Goal: Connect with others: Connect with other users

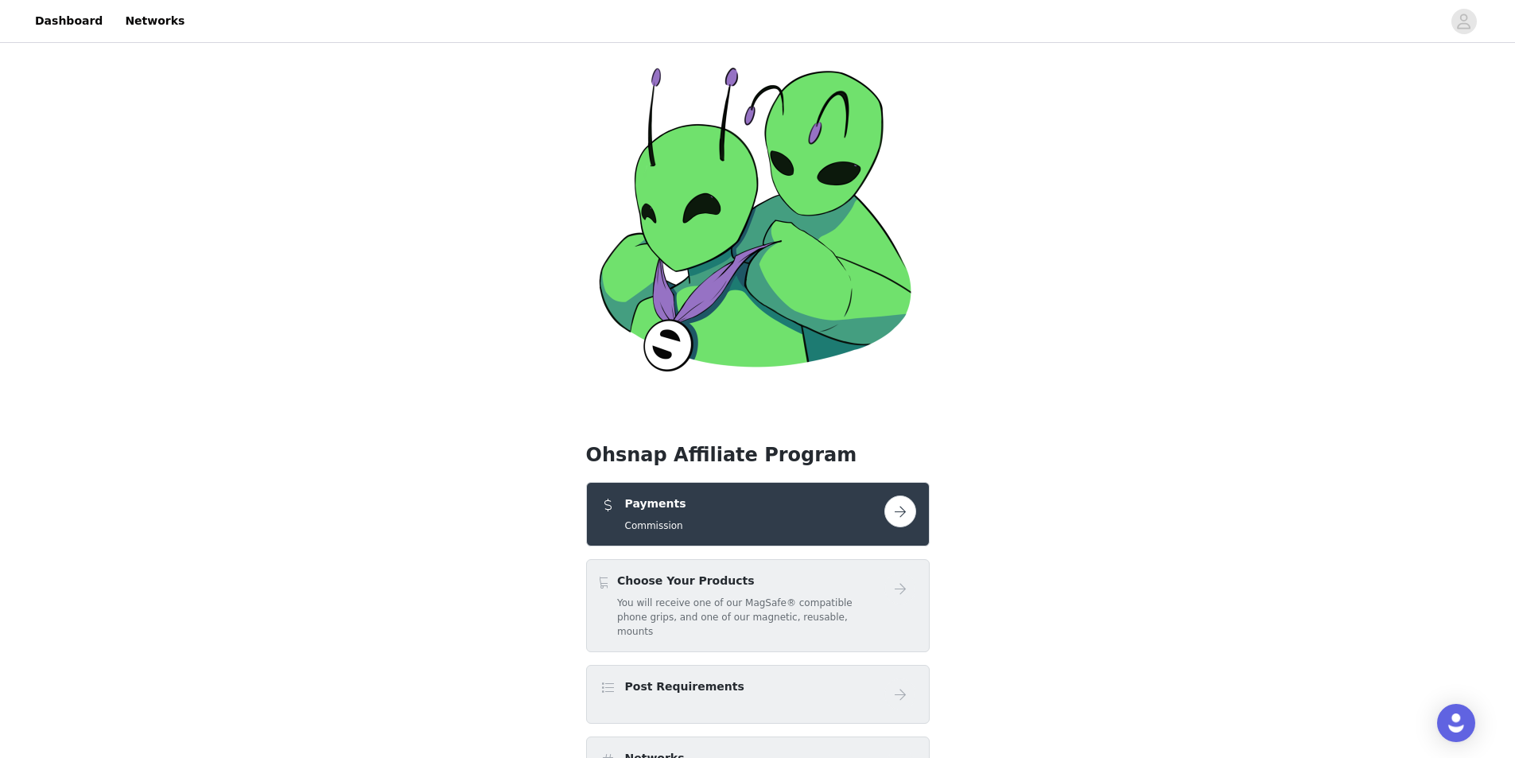
click at [738, 495] on div "Payments Commission" at bounding box center [741, 513] width 285 height 37
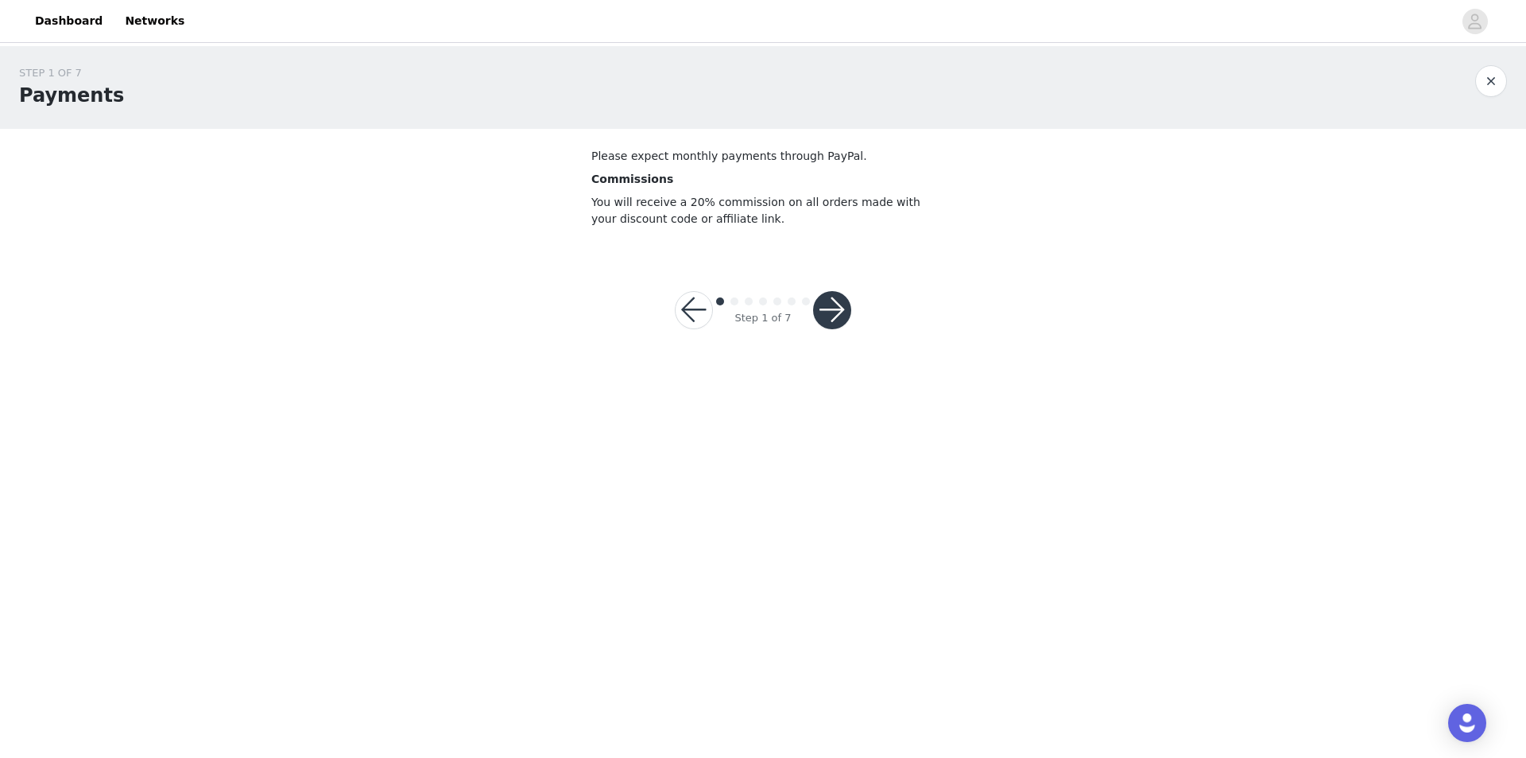
click at [820, 308] on button "button" at bounding box center [832, 310] width 38 height 38
click at [820, 308] on div at bounding box center [832, 310] width 38 height 38
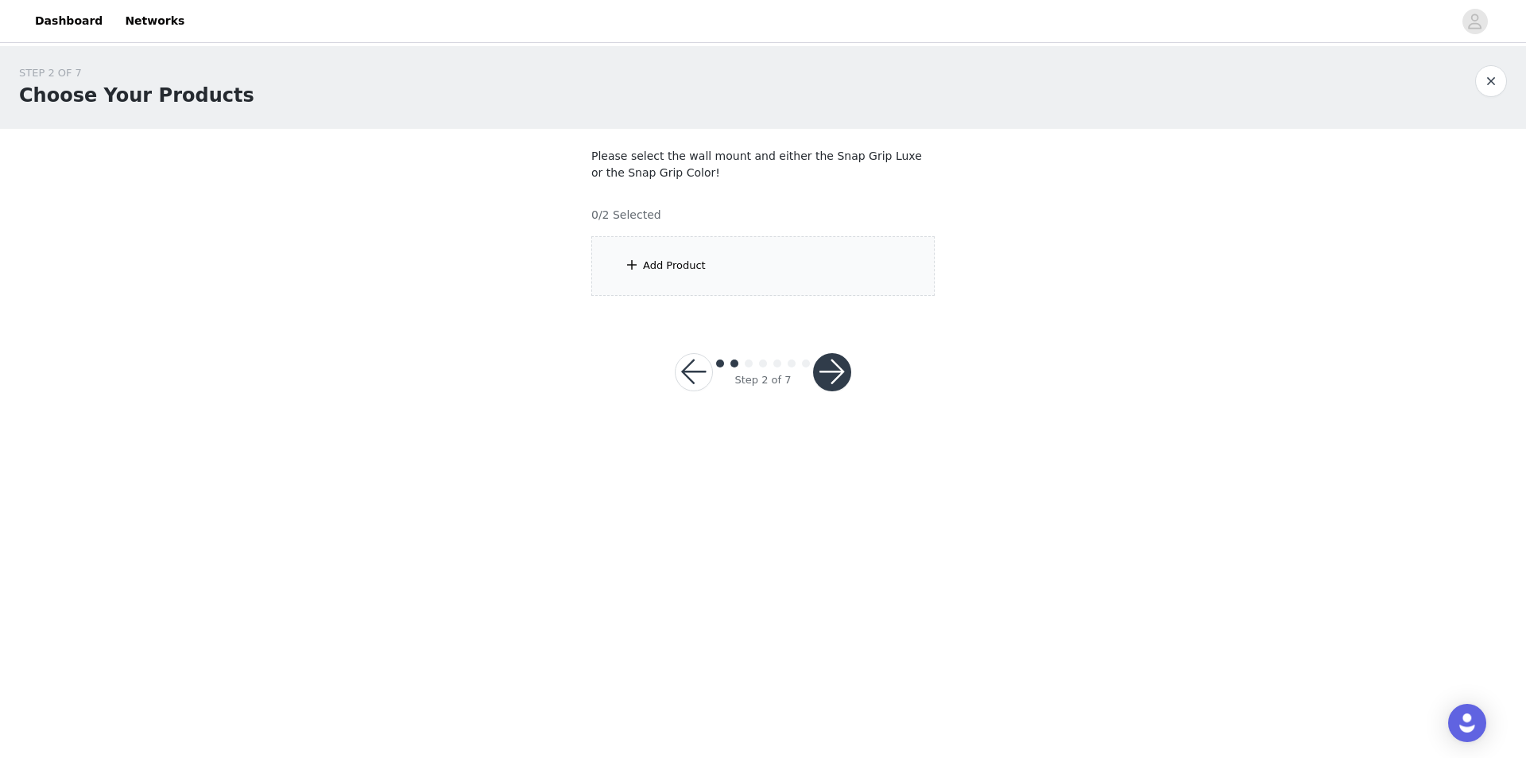
click at [820, 308] on section "Please select the wall mount and either the Snap Grip Luxe or the Snap Grip Col…" at bounding box center [763, 222] width 382 height 186
click at [837, 371] on button "button" at bounding box center [832, 372] width 38 height 38
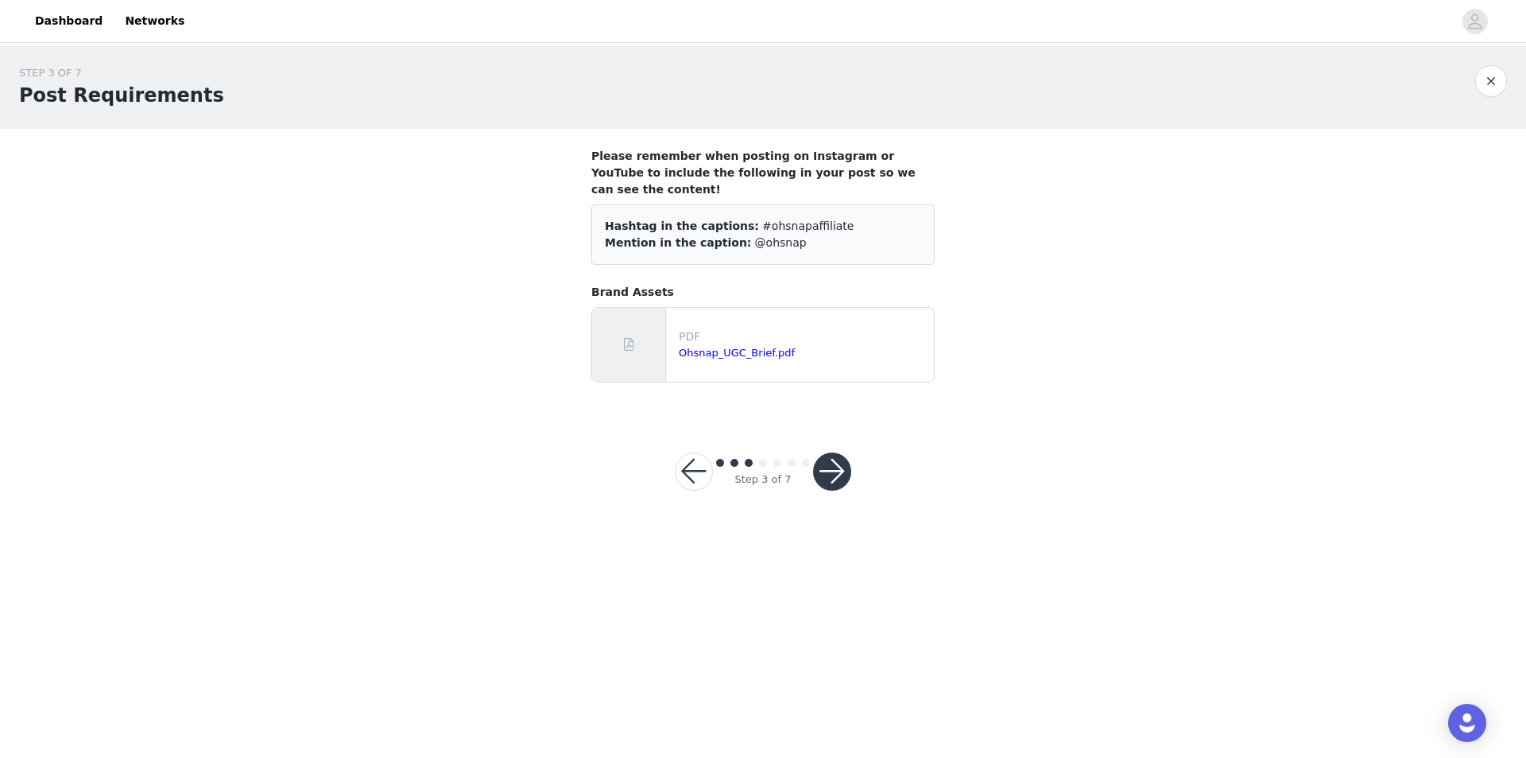
click at [844, 452] on button "button" at bounding box center [832, 471] width 38 height 38
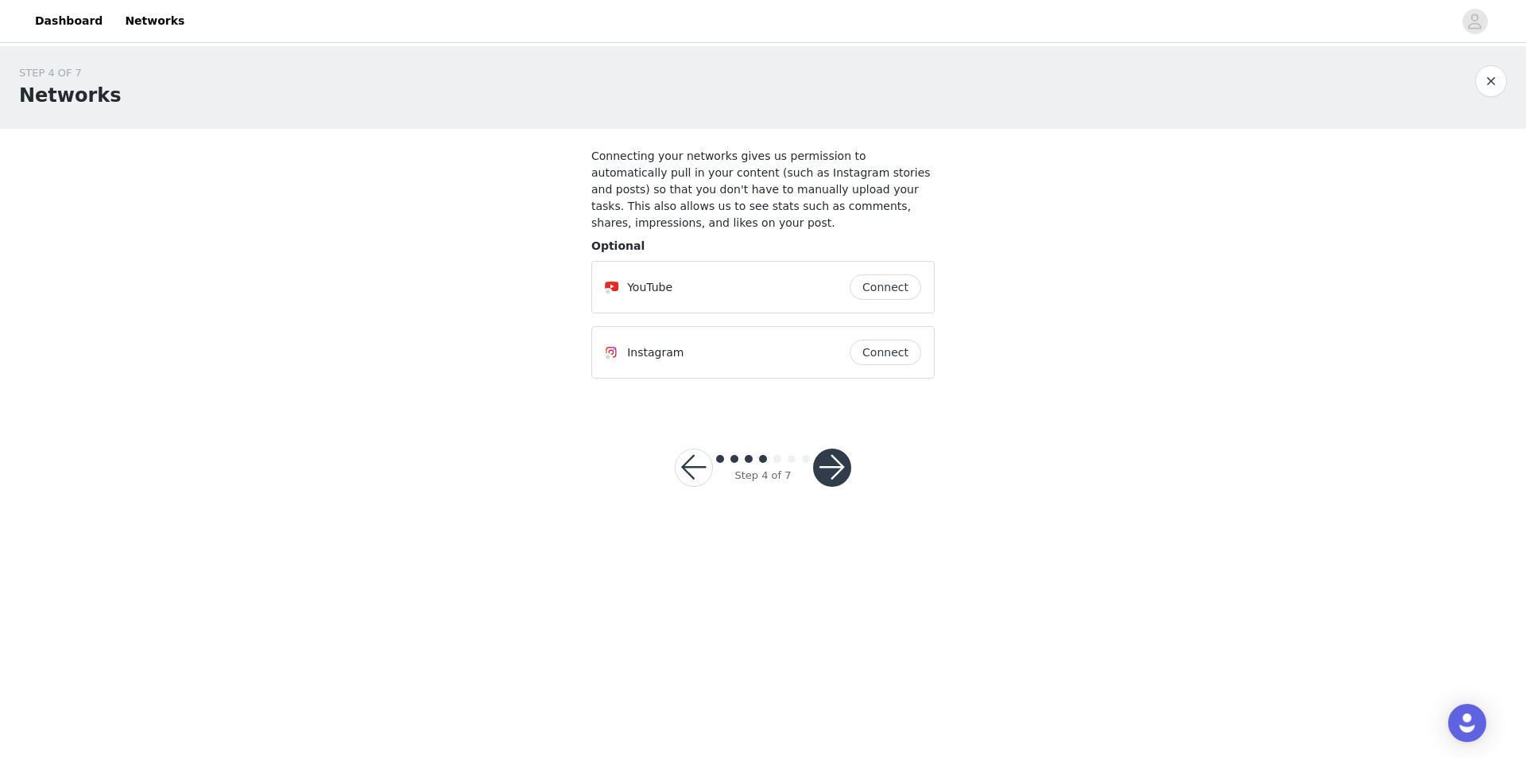
click at [871, 339] on button "Connect" at bounding box center [886, 351] width 72 height 25
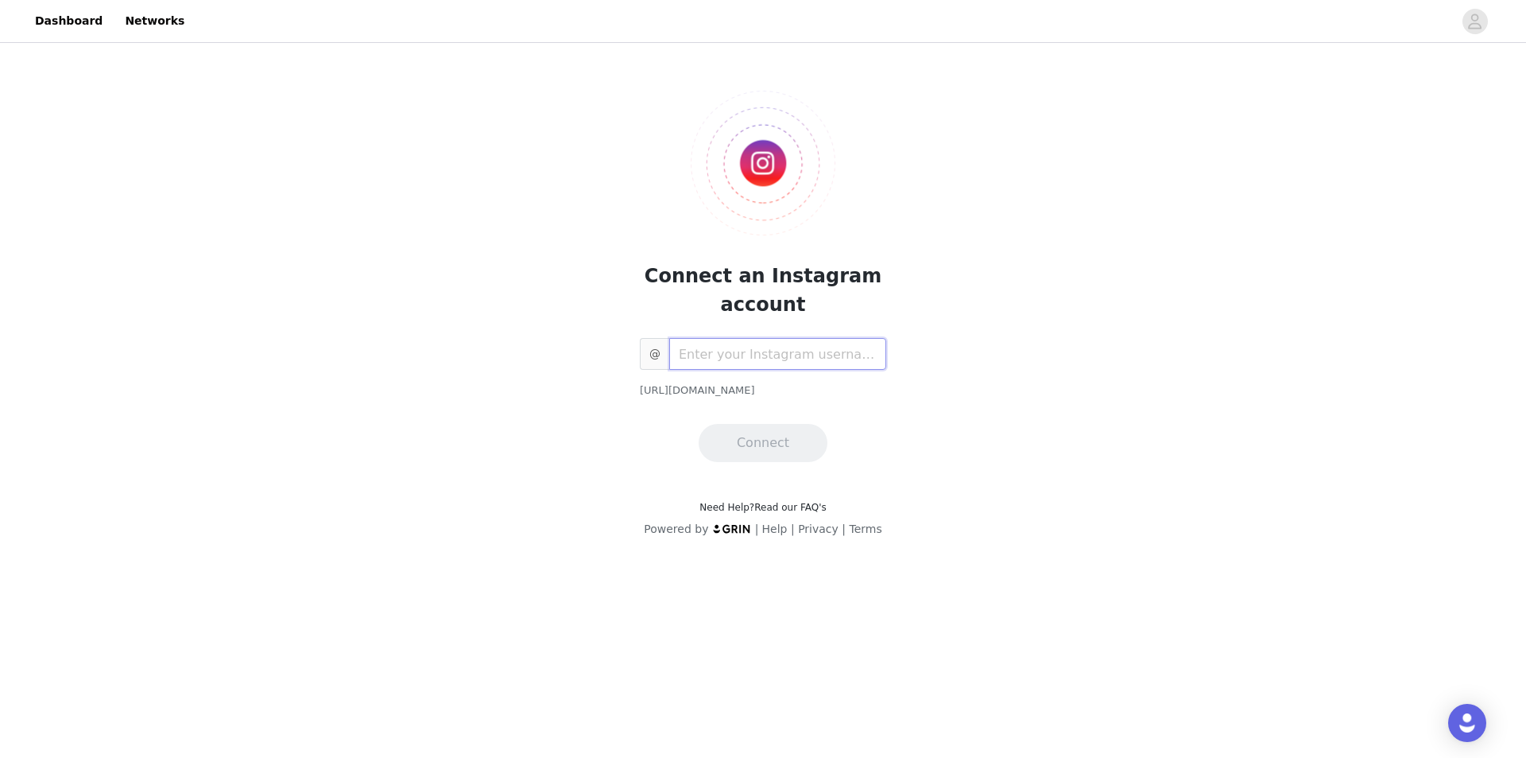
click at [781, 354] on input "text" at bounding box center [777, 354] width 217 height 32
paste input "samama.khan_"
type input "samama.khan_"
click at [780, 433] on button "Connect" at bounding box center [763, 443] width 129 height 38
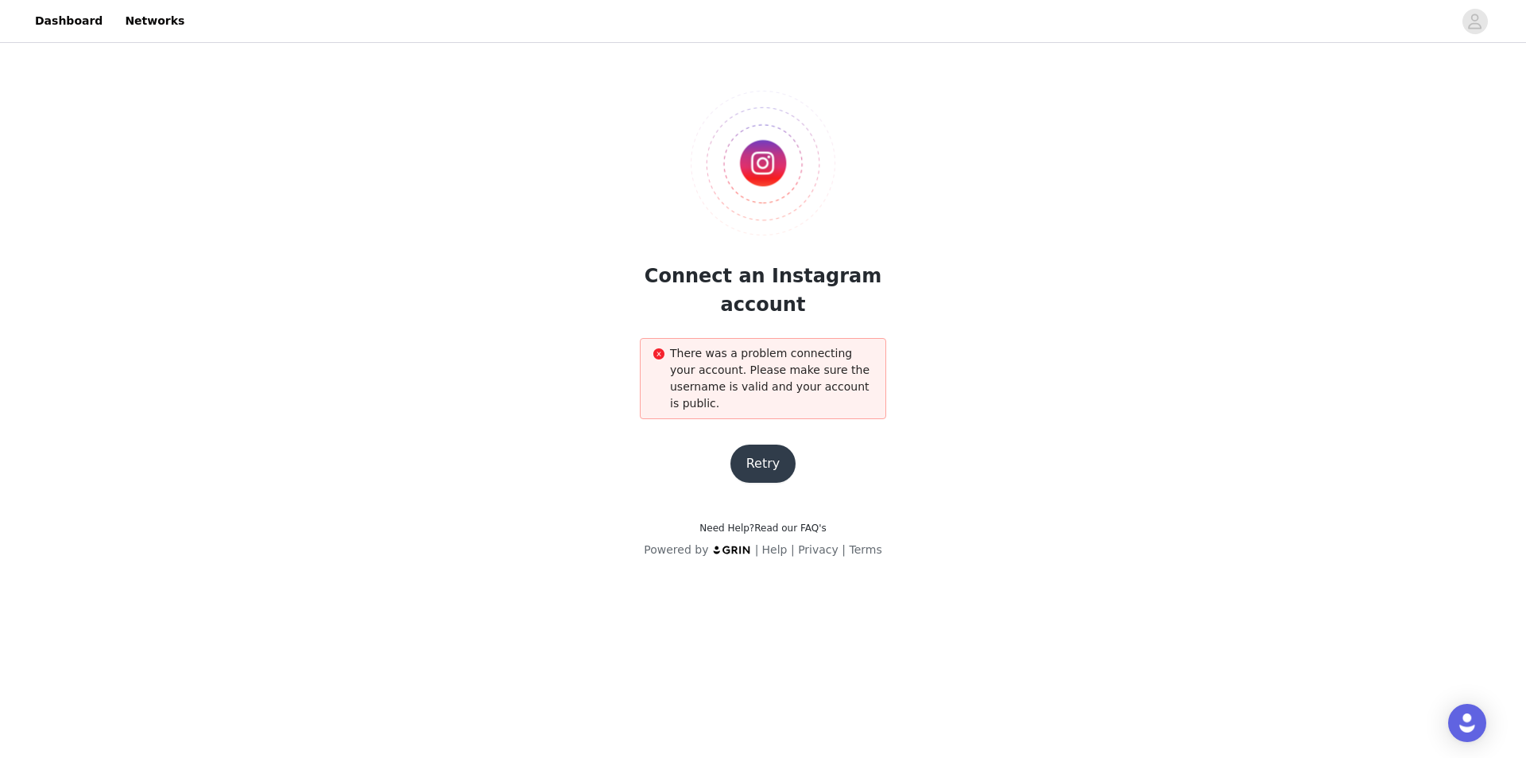
click at [758, 452] on button "Retry" at bounding box center [764, 463] width 66 height 38
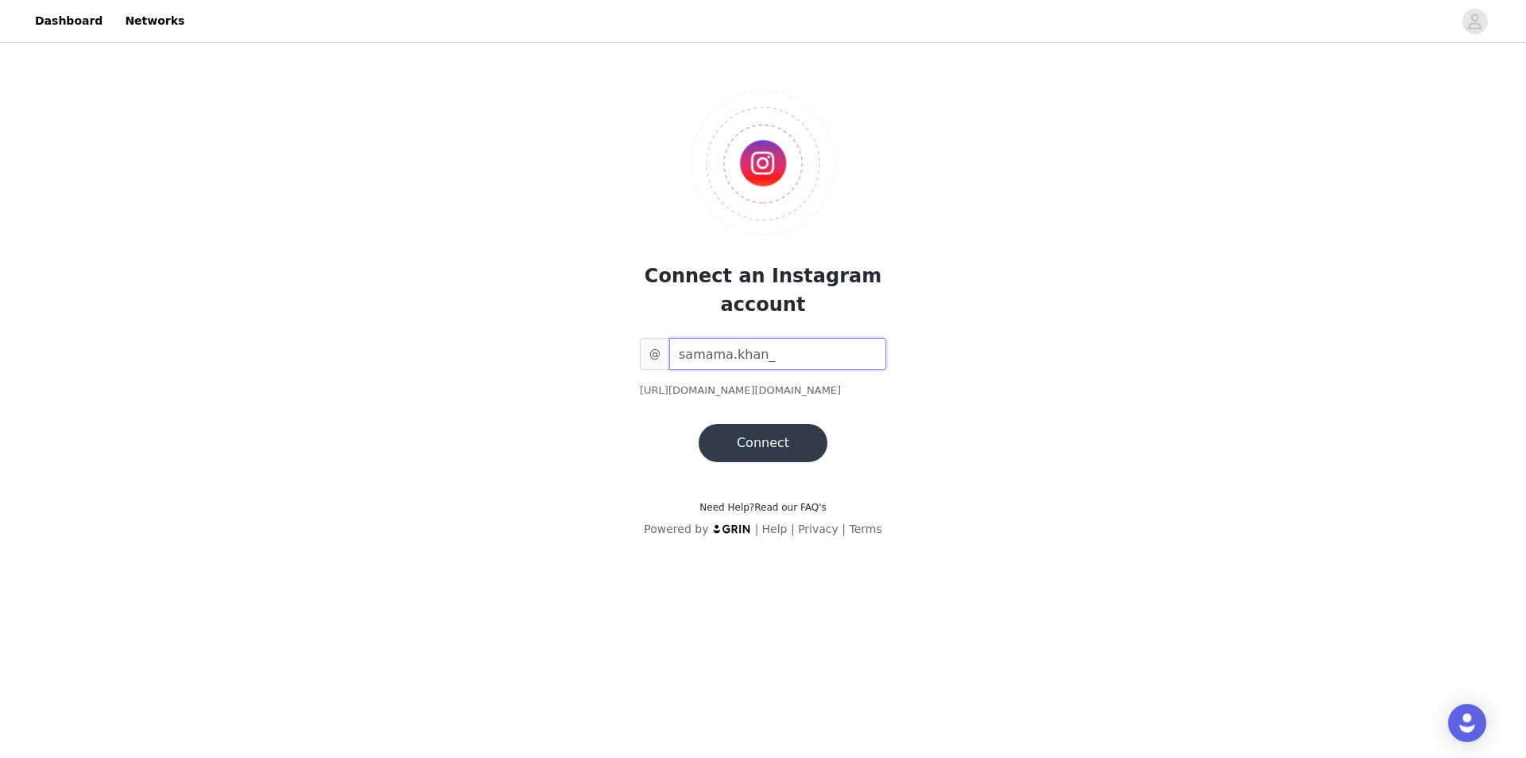
click at [751, 362] on input "samama.khan_" at bounding box center [777, 354] width 217 height 32
paste input "[URL][DOMAIN_NAME][DOMAIN_NAME]"
click at [754, 355] on input "samama.khan_" at bounding box center [777, 354] width 217 height 32
click at [755, 355] on input "samama.khan_" at bounding box center [777, 354] width 217 height 32
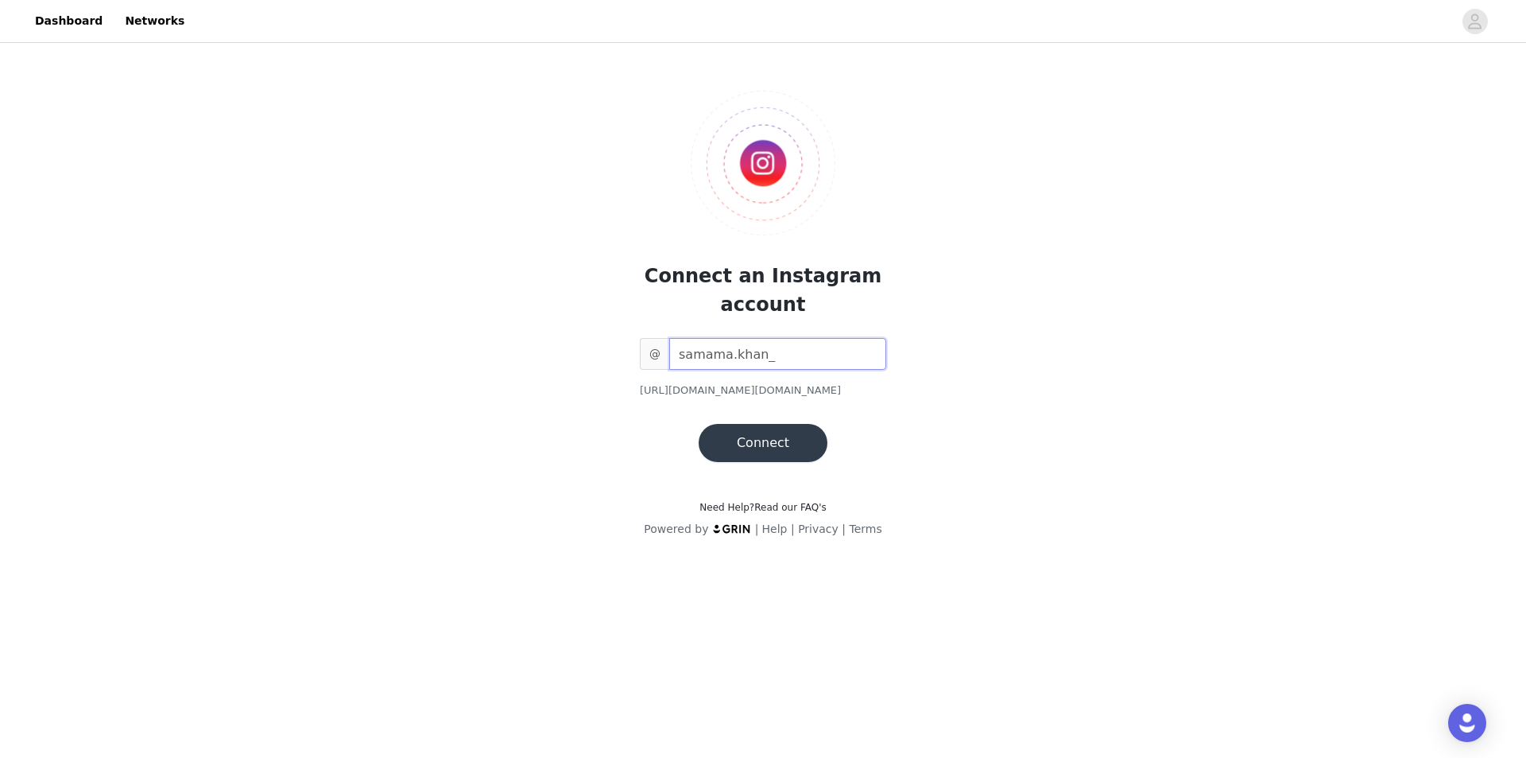
click at [755, 355] on input "samama.khan_" at bounding box center [777, 354] width 217 height 32
paste input "[URL][DOMAIN_NAME][DOMAIN_NAME]"
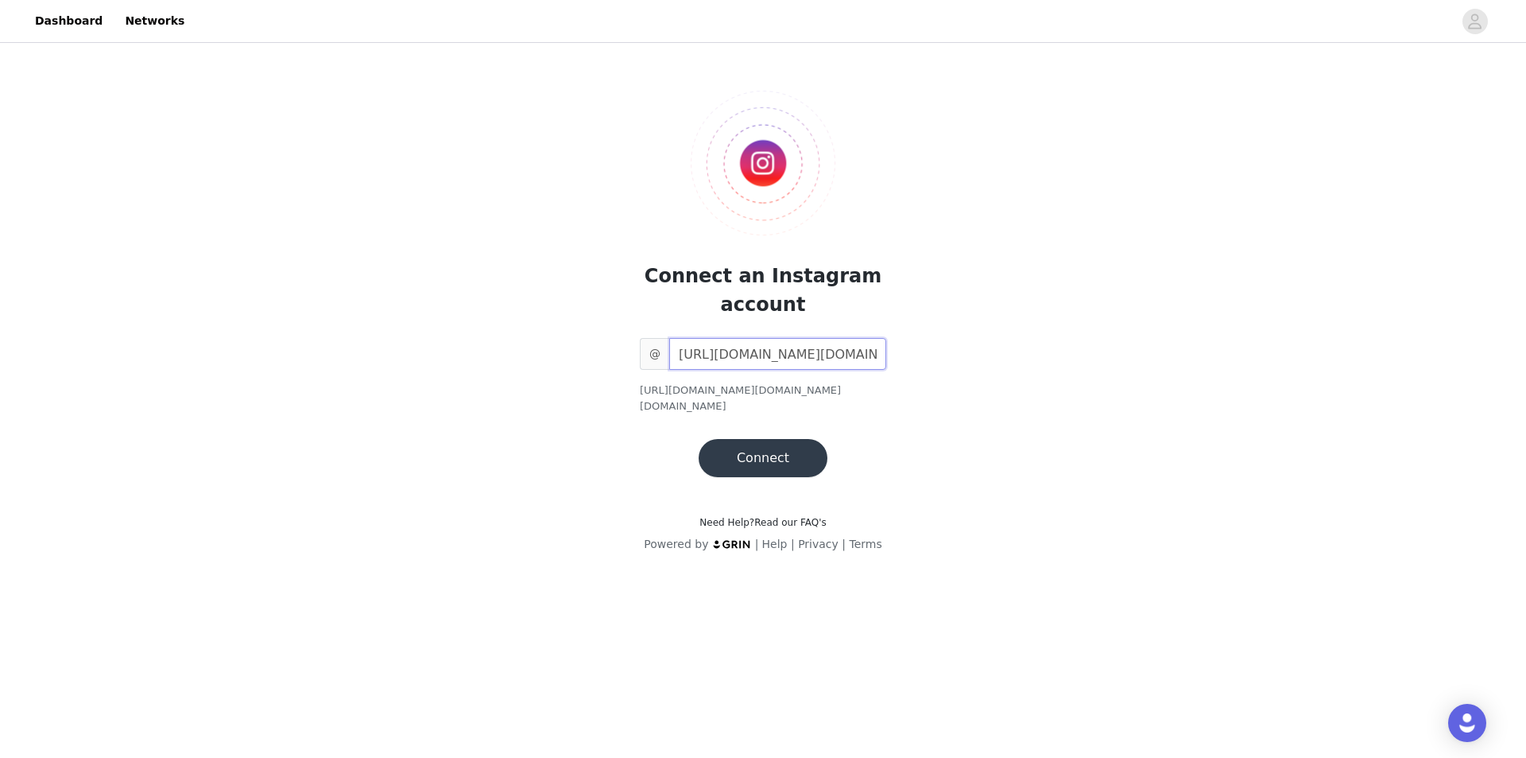
scroll to position [0, 86]
type input "samama.khan_"
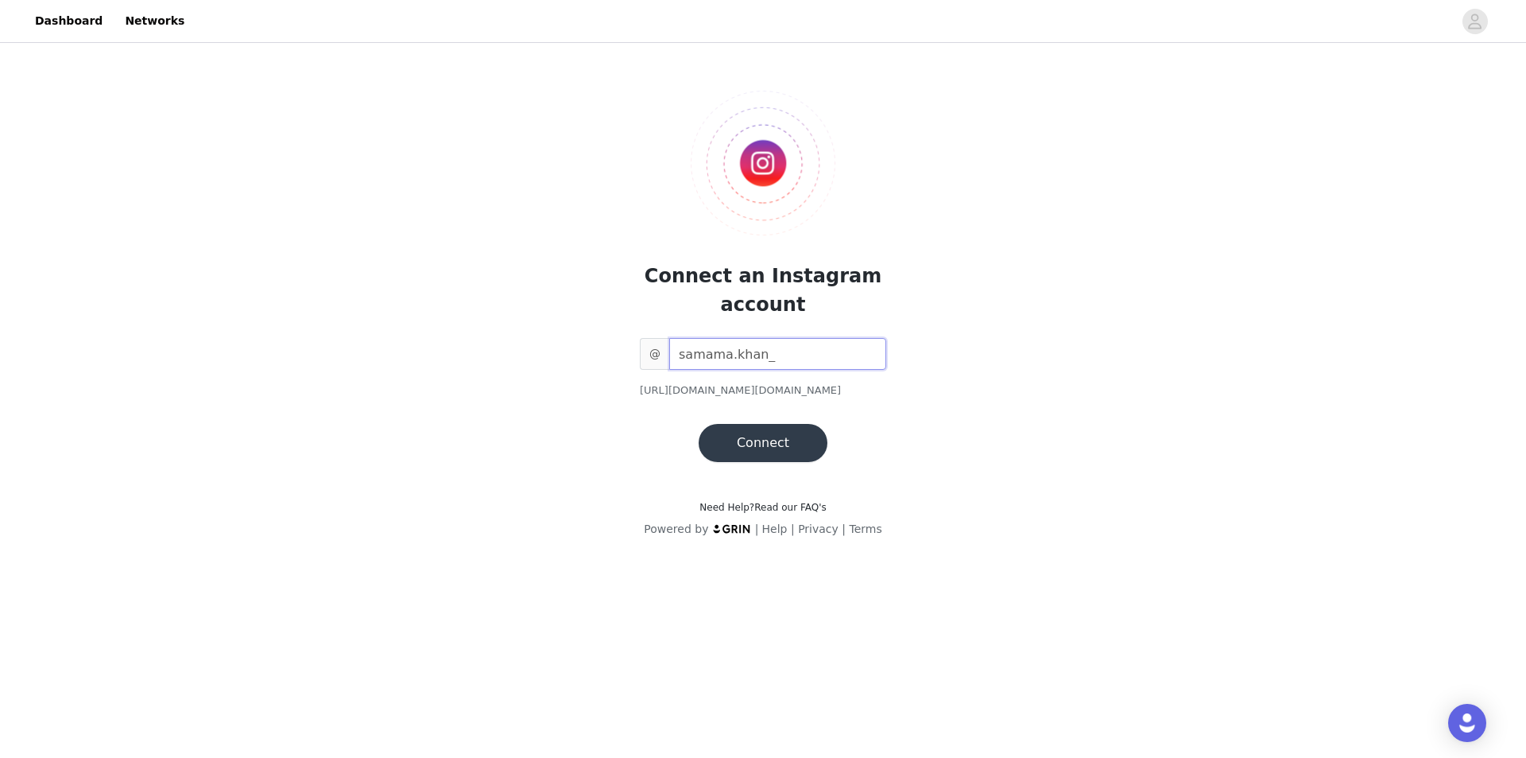
drag, startPoint x: 781, startPoint y: 353, endPoint x: 615, endPoint y: 343, distance: 165.7
click at [617, 343] on div "Connect an Instagram account @ samama.khan_ [URL][DOMAIN_NAME][DOMAIN_NAME] Con…" at bounding box center [763, 263] width 343 height 397
paste input "[URL][DOMAIN_NAME][DOMAIN_NAME]"
click at [681, 355] on input "samama.khan_" at bounding box center [777, 354] width 217 height 32
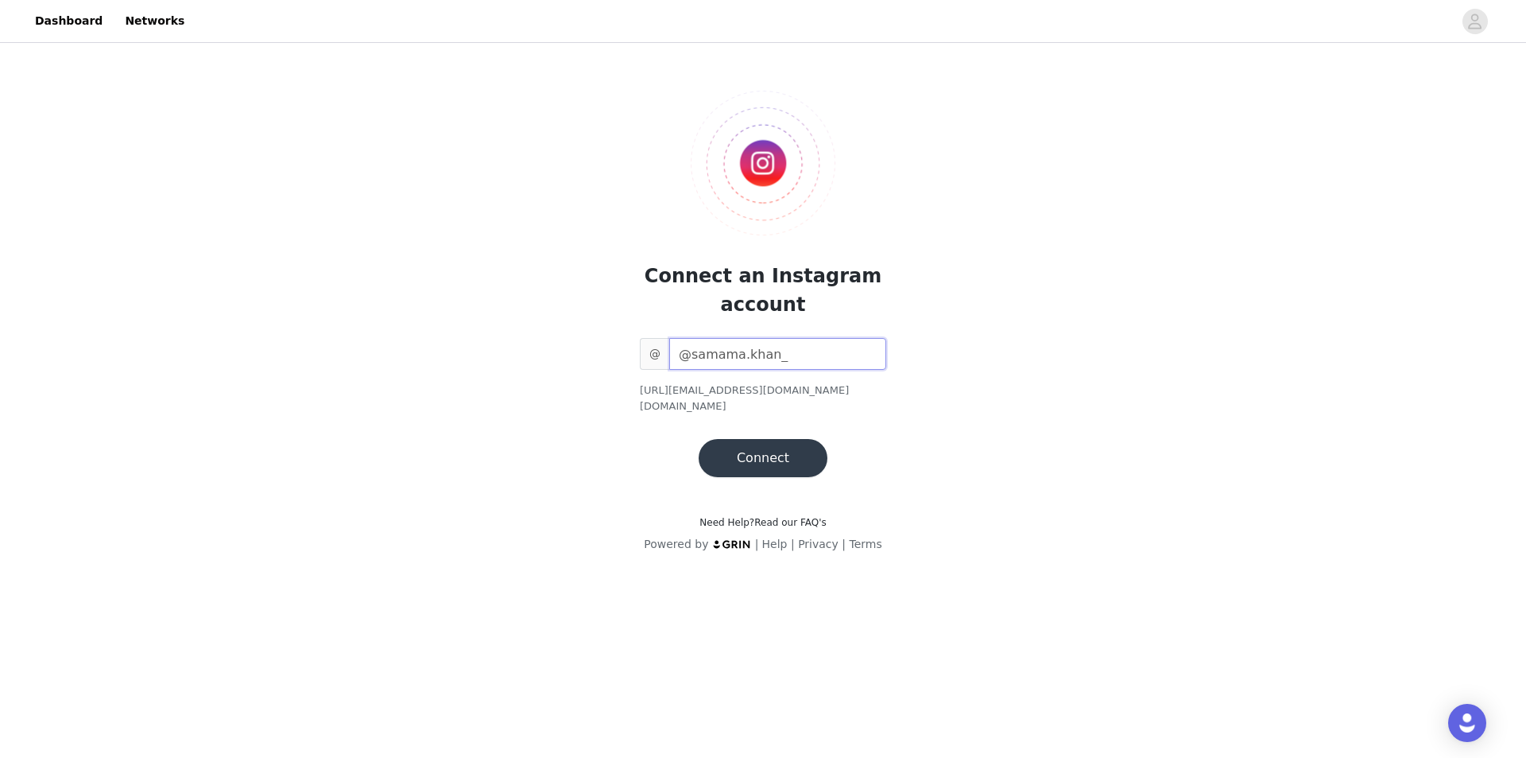
type input "samama.khan_"
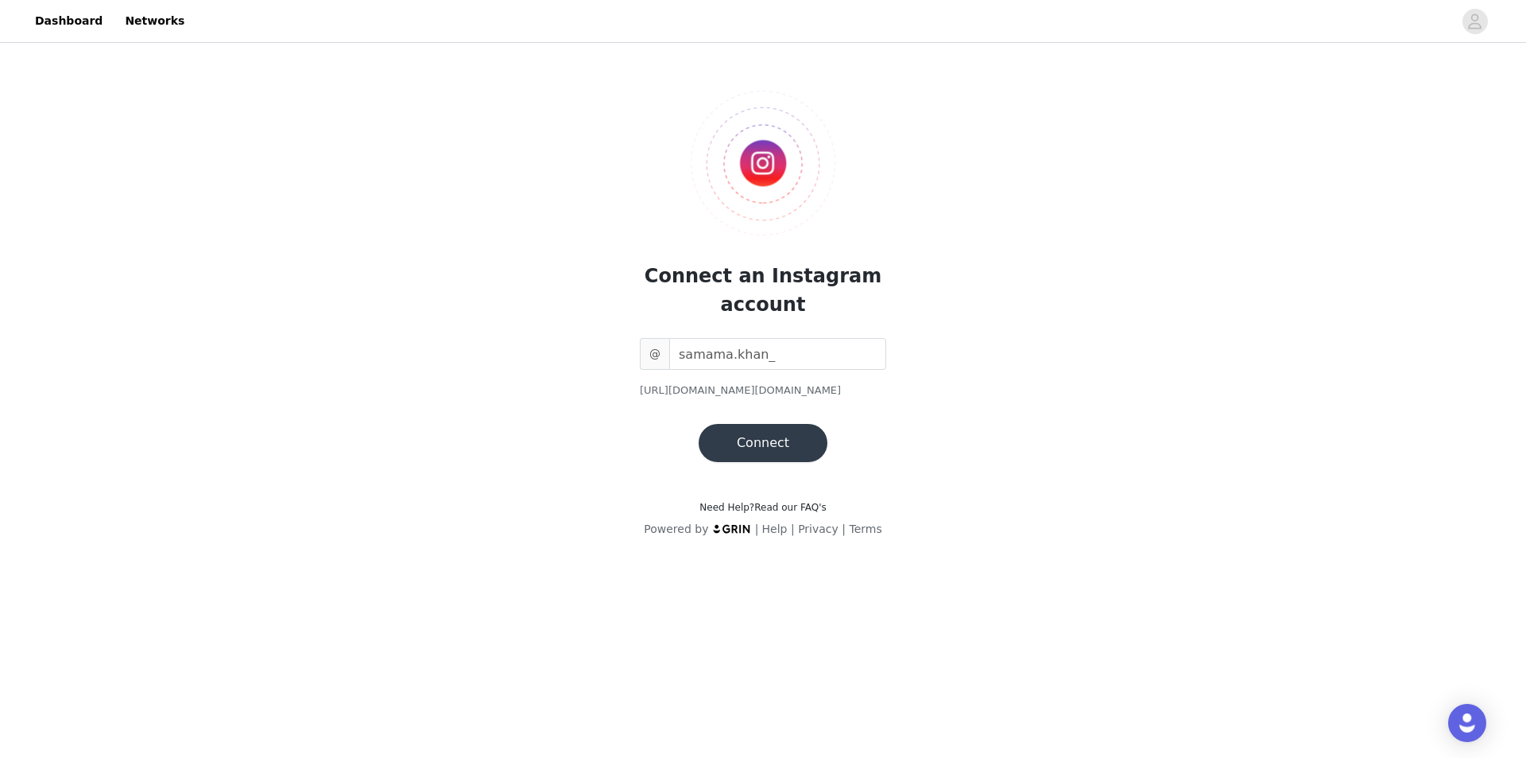
click at [774, 454] on button "Connect" at bounding box center [763, 443] width 129 height 38
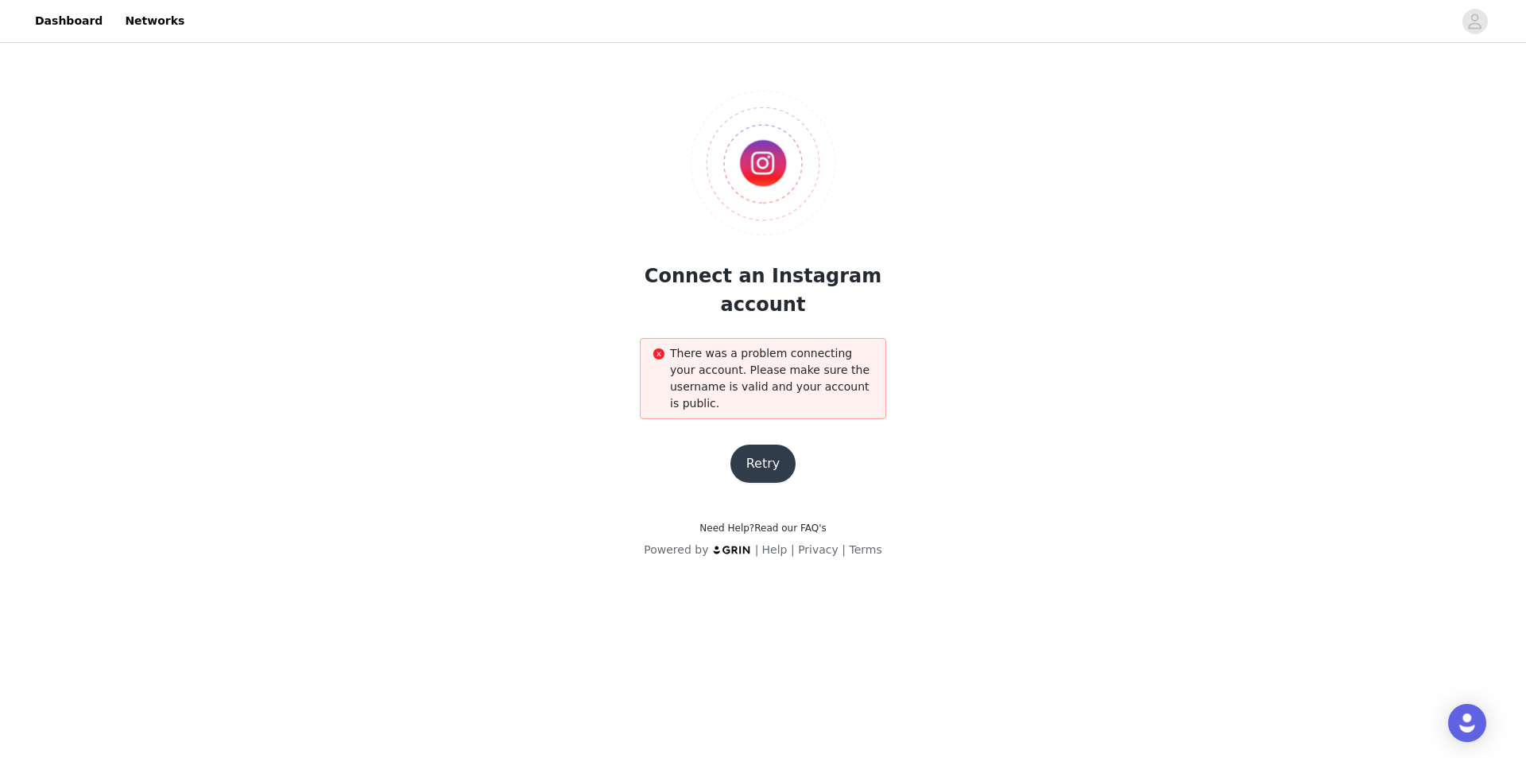
click at [766, 447] on button "Retry" at bounding box center [764, 463] width 66 height 38
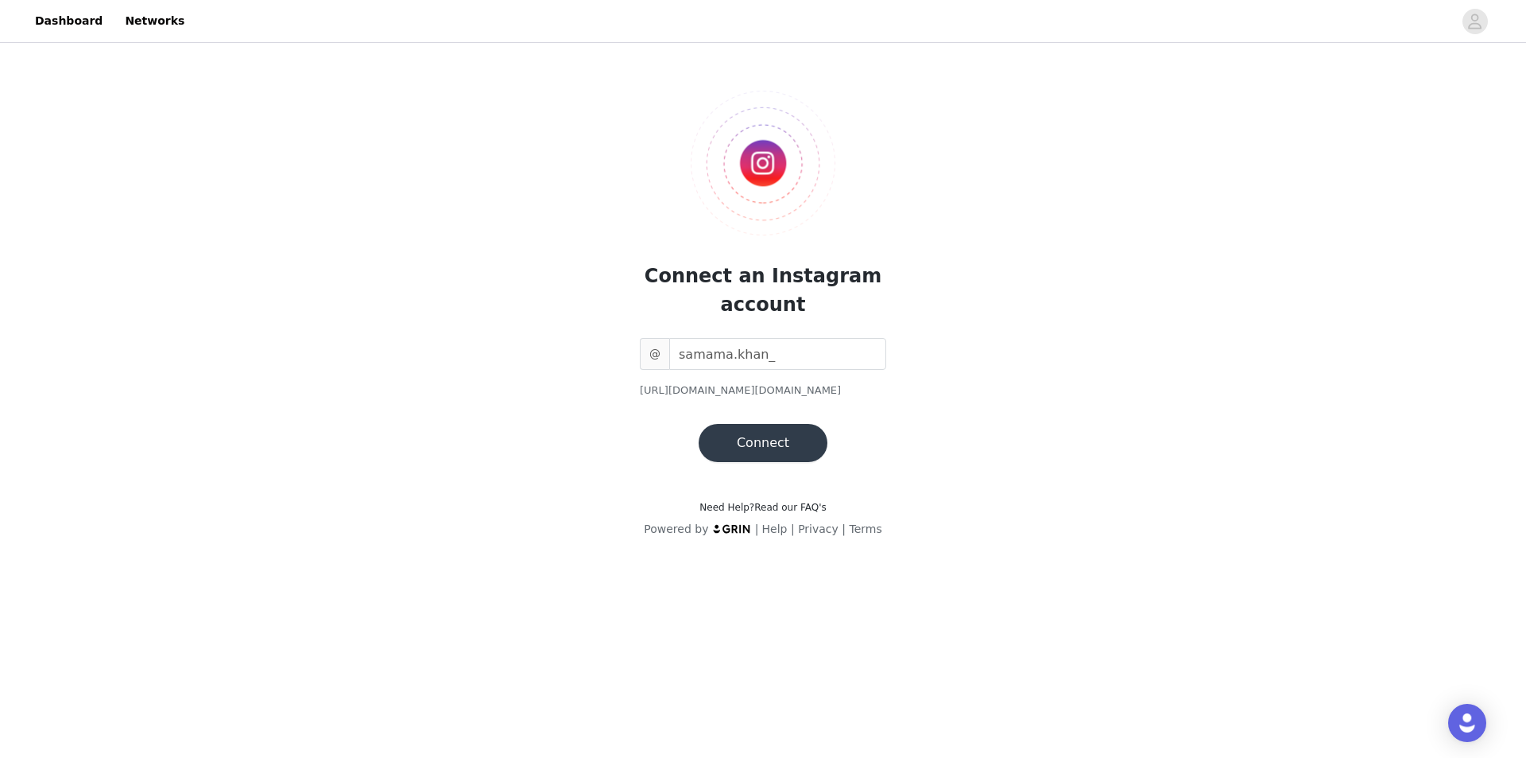
click at [762, 444] on button "Connect" at bounding box center [763, 443] width 129 height 38
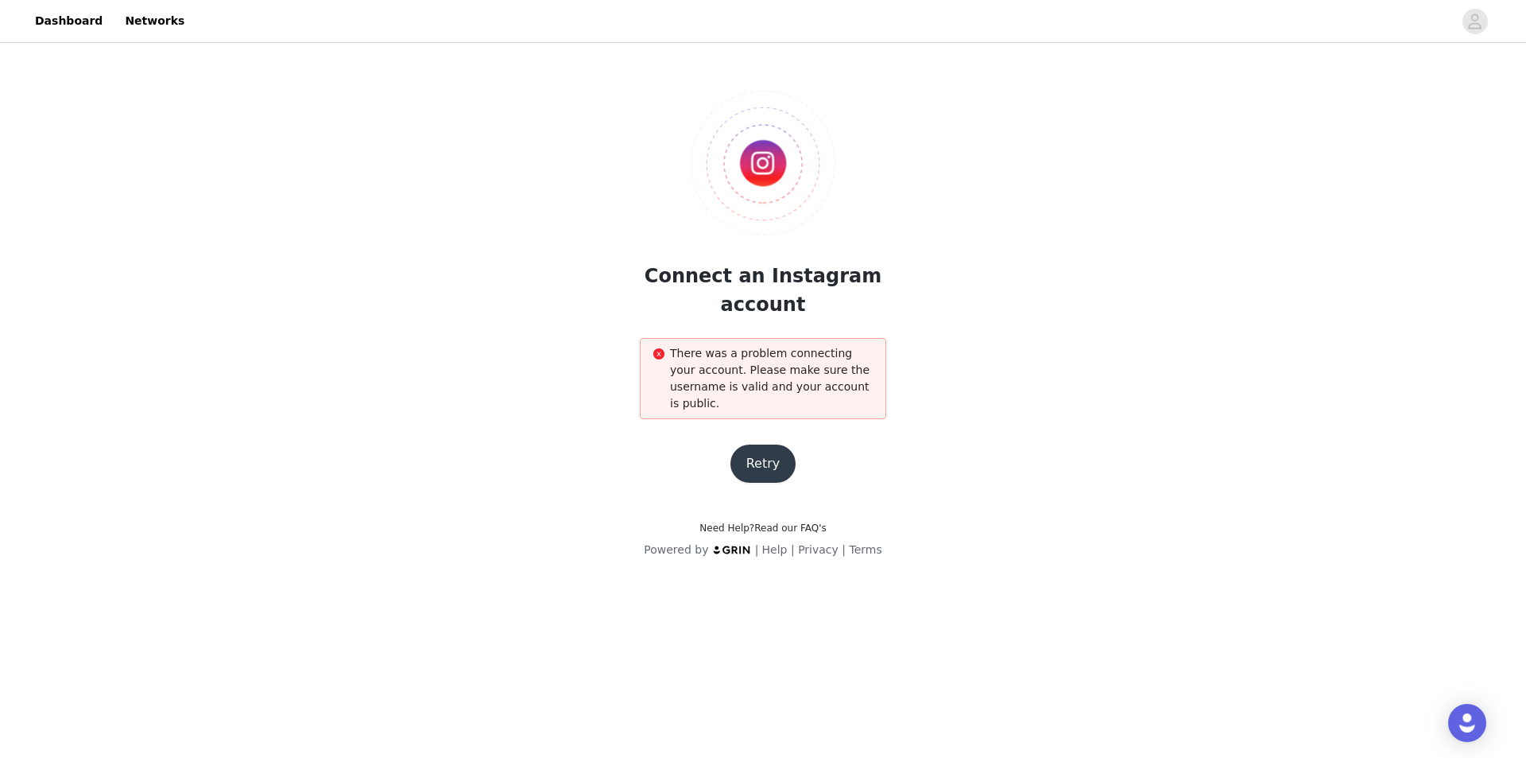
click at [762, 444] on button "Retry" at bounding box center [764, 463] width 66 height 38
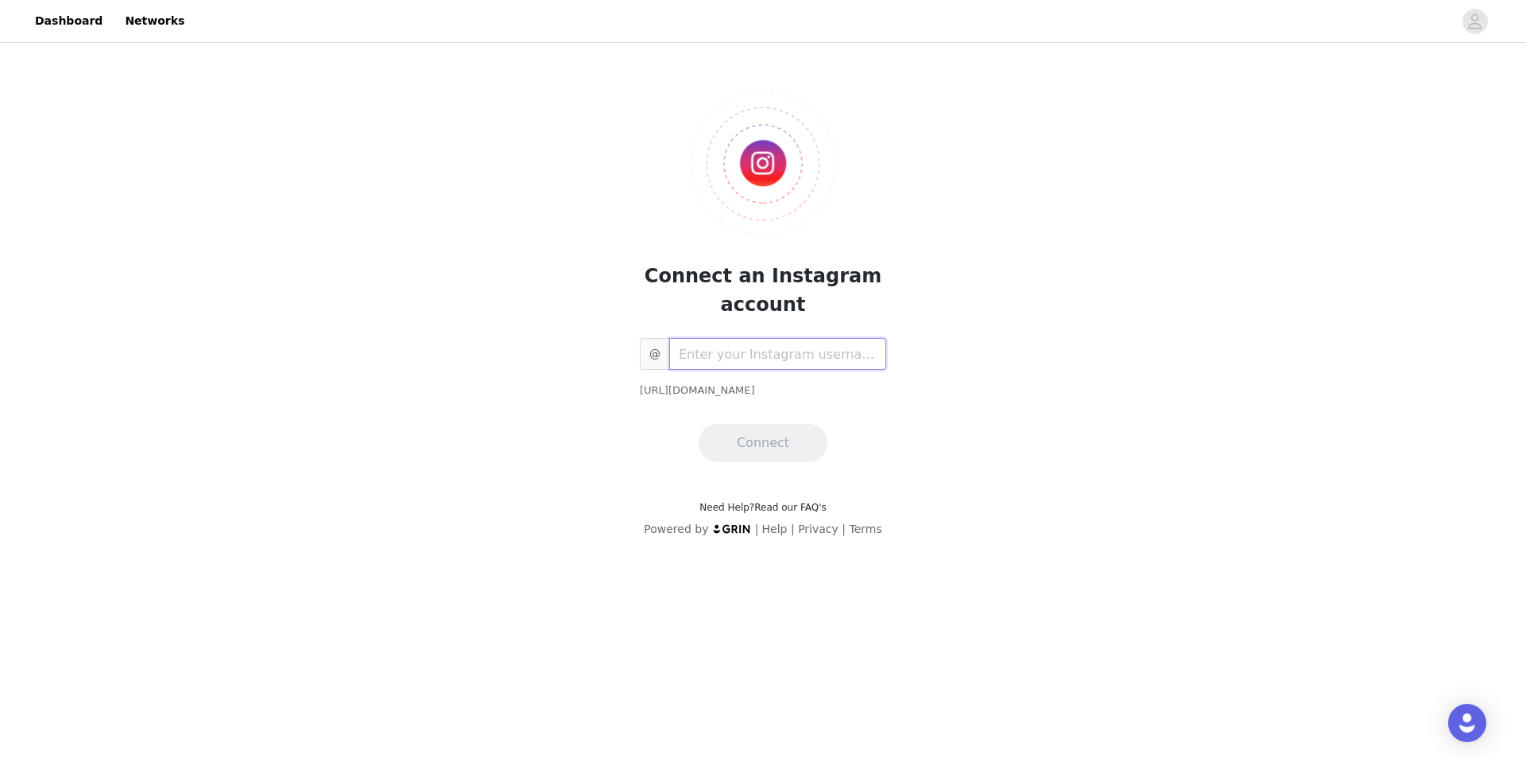
click at [744, 362] on input "text" at bounding box center [777, 354] width 217 height 32
click at [818, 347] on input "text" at bounding box center [777, 354] width 217 height 32
paste input "samama.khan_"
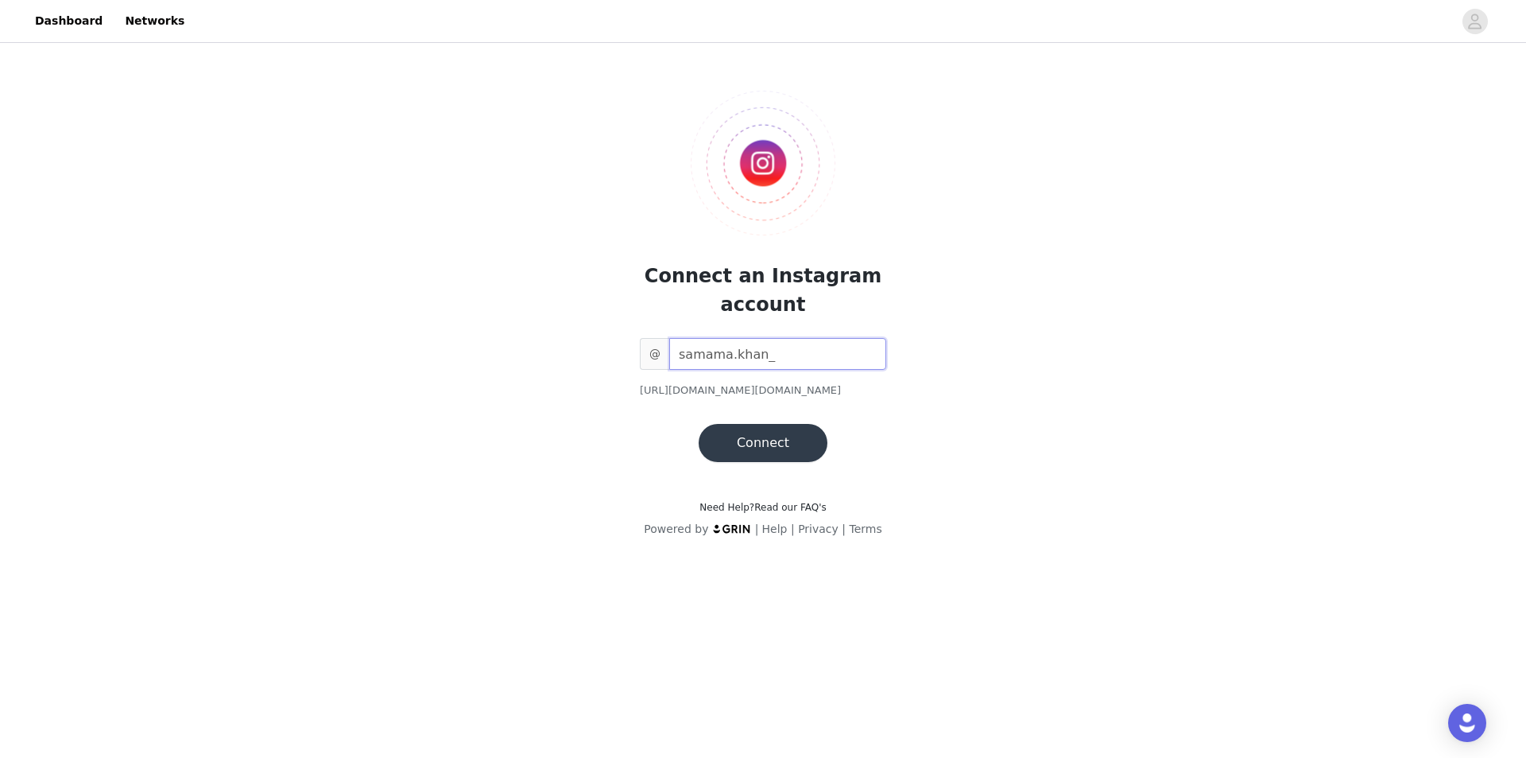
type input "samama.khan_"
click at [778, 432] on button "Connect" at bounding box center [763, 443] width 129 height 38
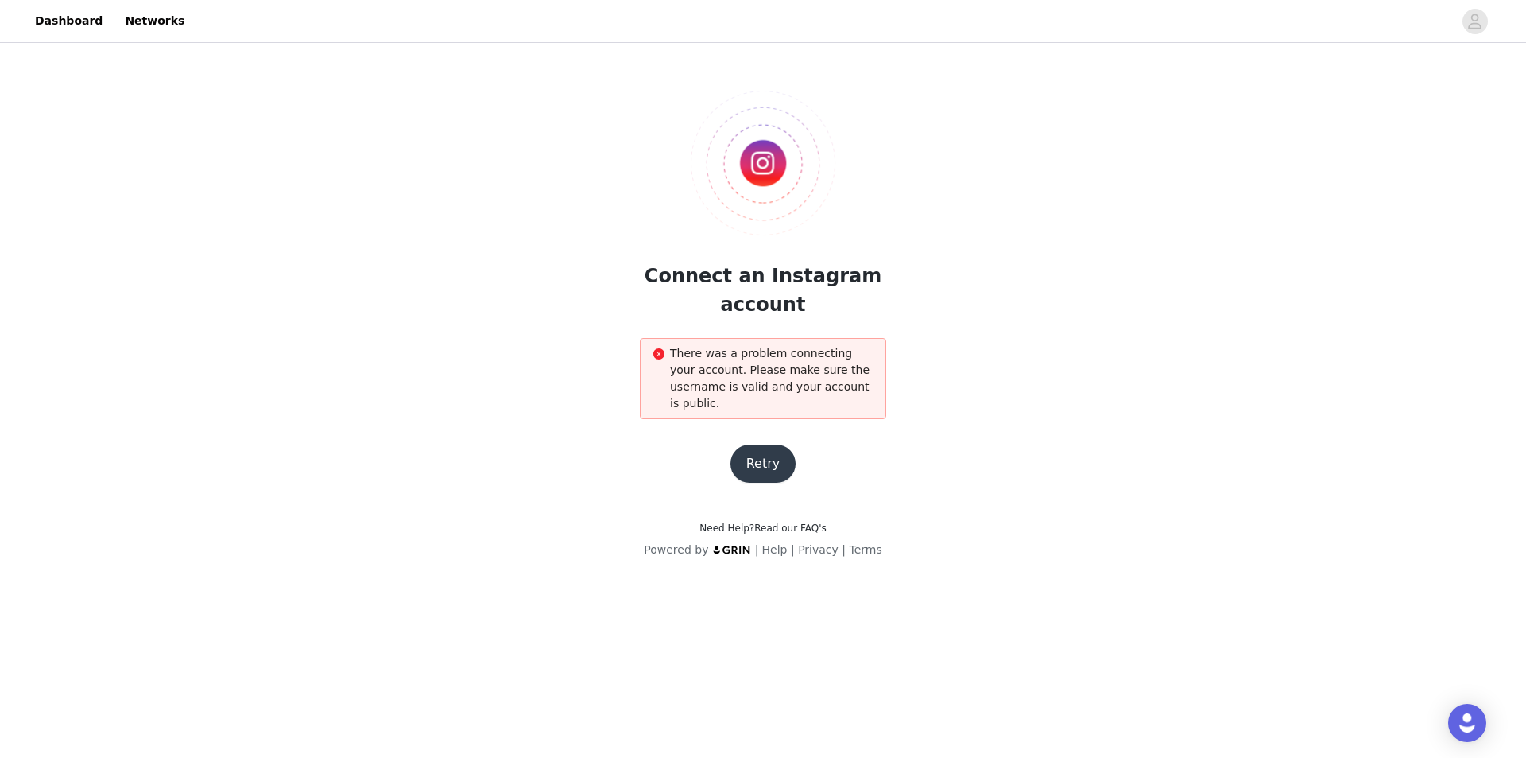
click at [767, 444] on button "Retry" at bounding box center [764, 463] width 66 height 38
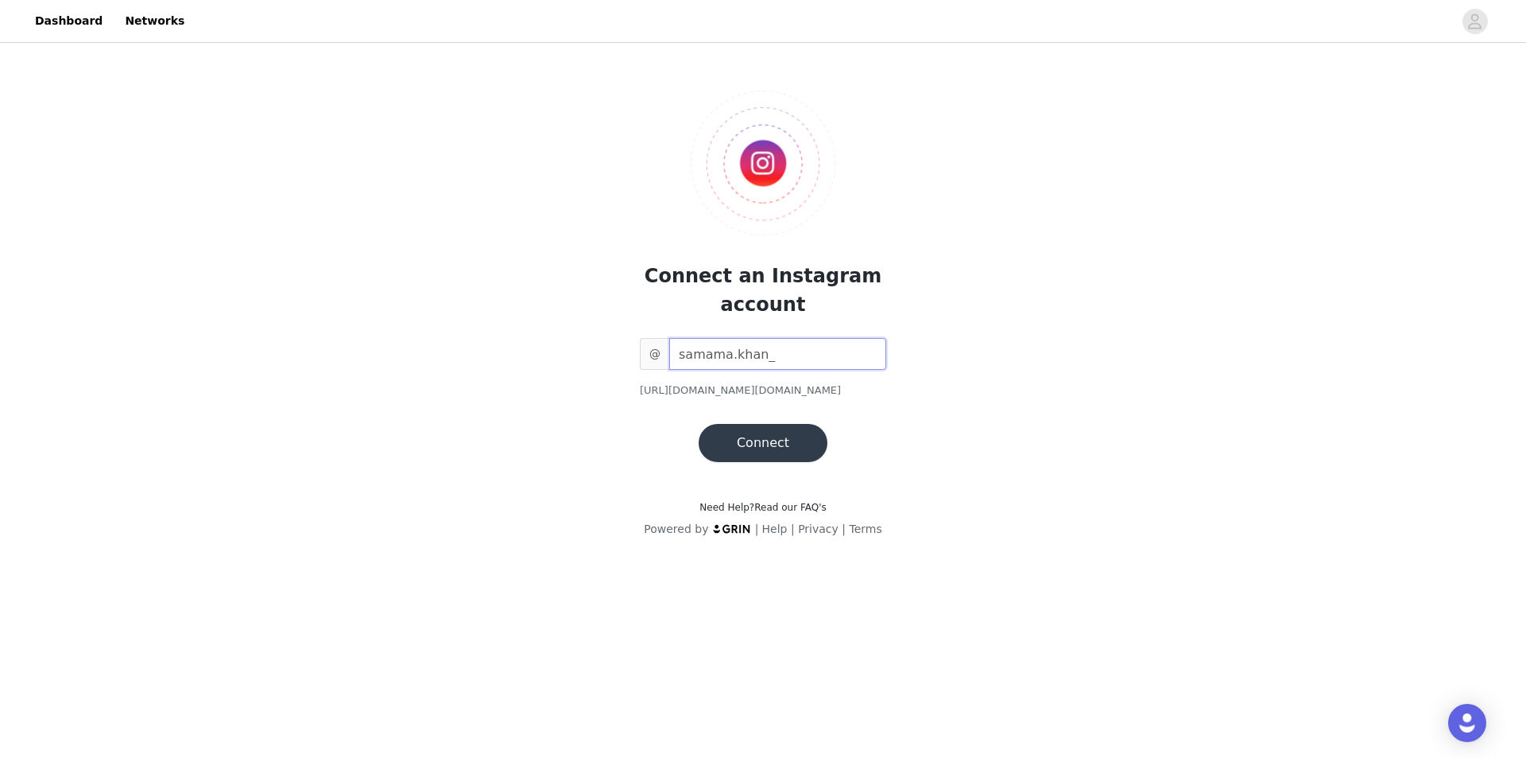
click at [732, 357] on input "samama.khan_" at bounding box center [777, 354] width 217 height 32
paste input "Samama Khan"
type input "SamamaKhan"
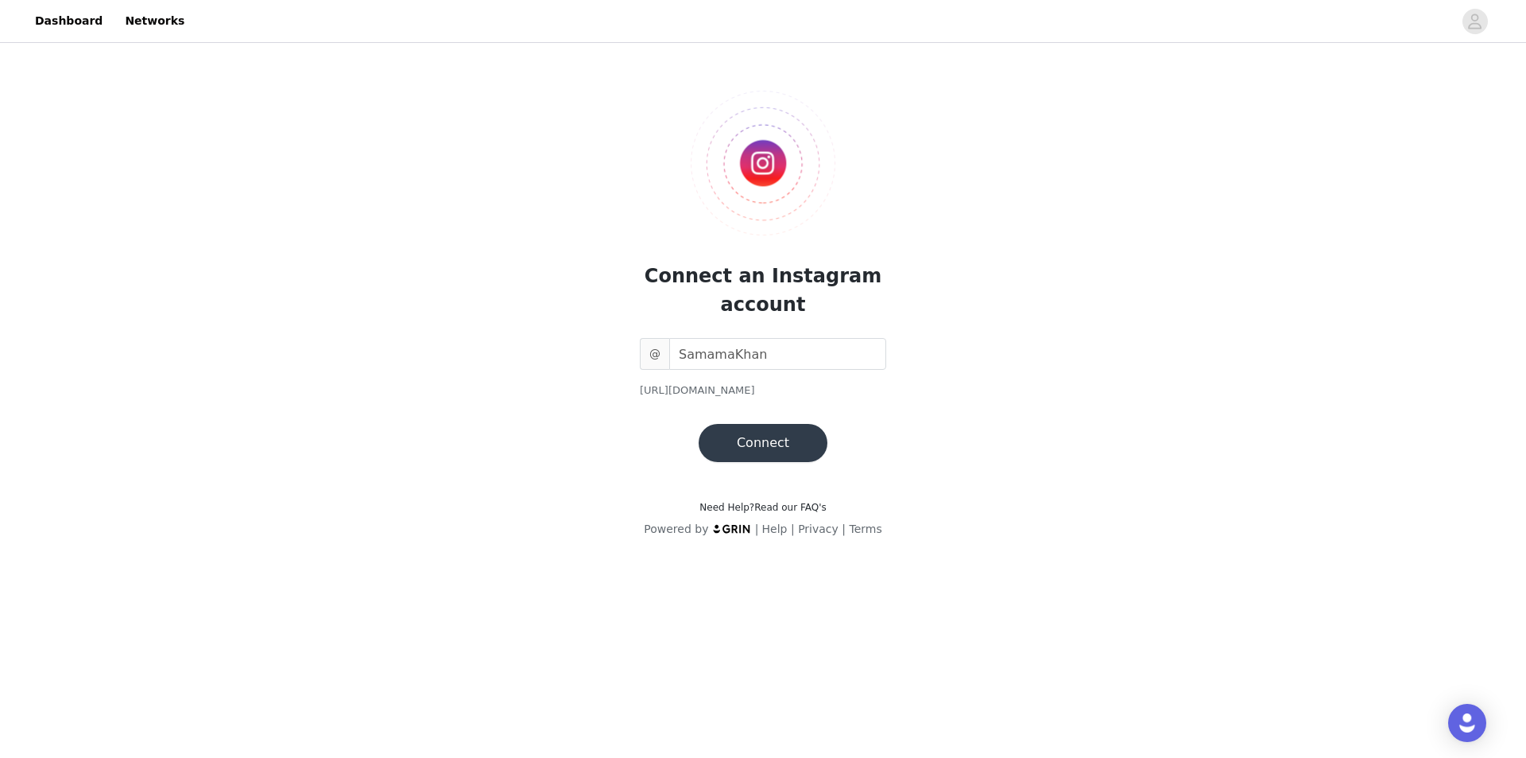
click at [765, 436] on button "Connect" at bounding box center [763, 443] width 129 height 38
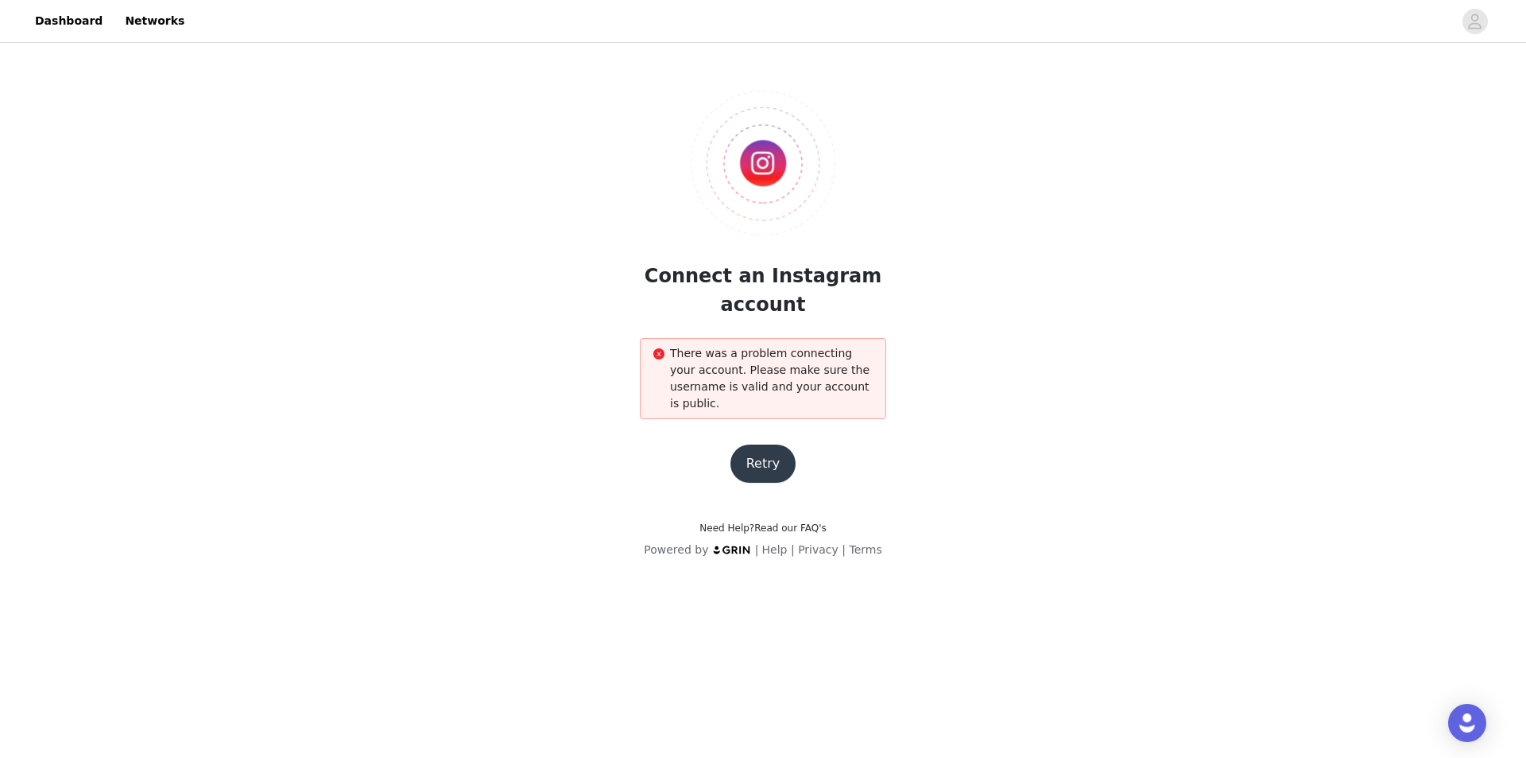
drag, startPoint x: 749, startPoint y: 448, endPoint x: 735, endPoint y: 430, distance: 23.2
click at [749, 448] on button "Retry" at bounding box center [764, 463] width 66 height 38
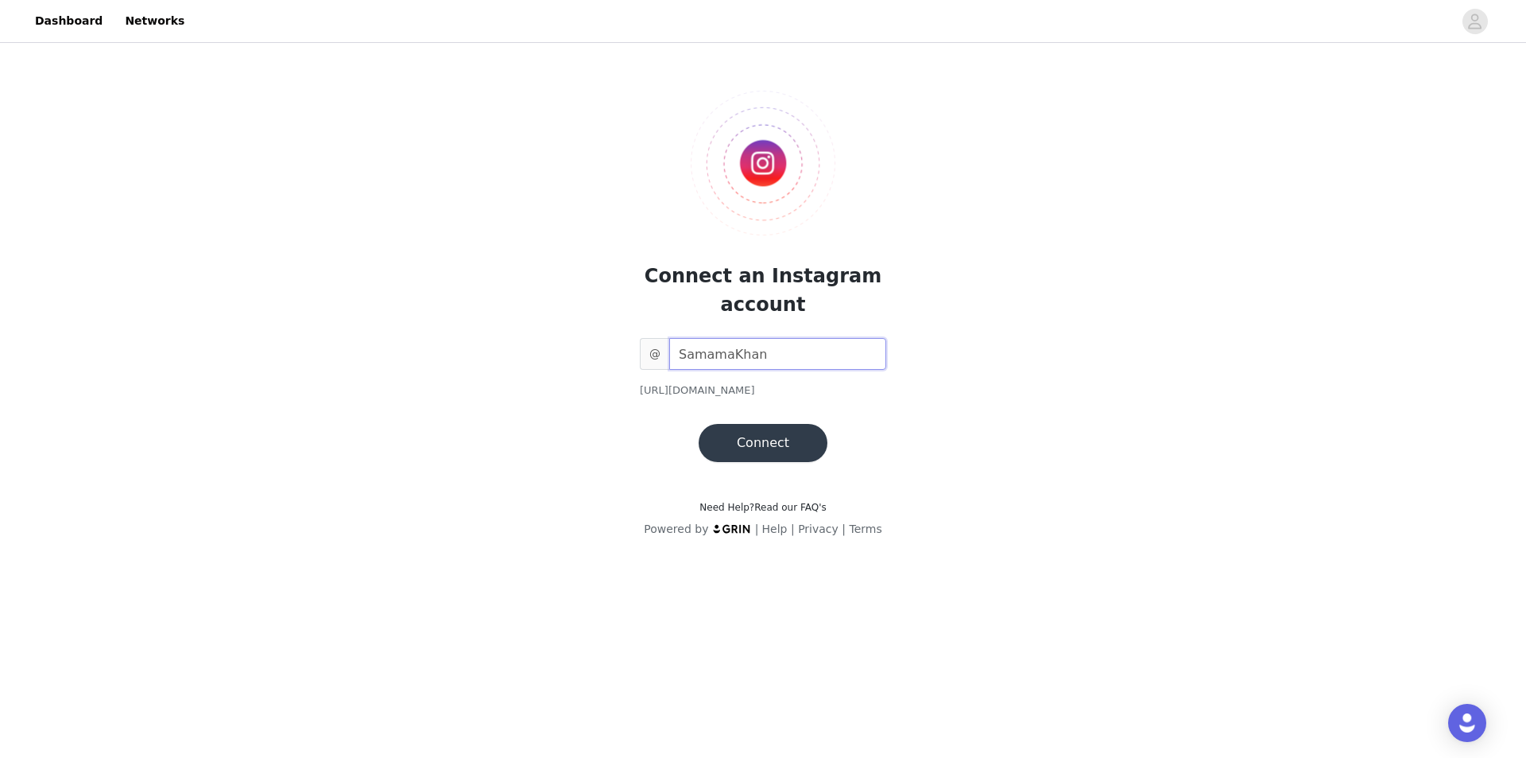
click at [743, 351] on input "SamamaKhan" at bounding box center [777, 354] width 217 height 32
paste input "samama.khan_"
type input "samama.khan_"
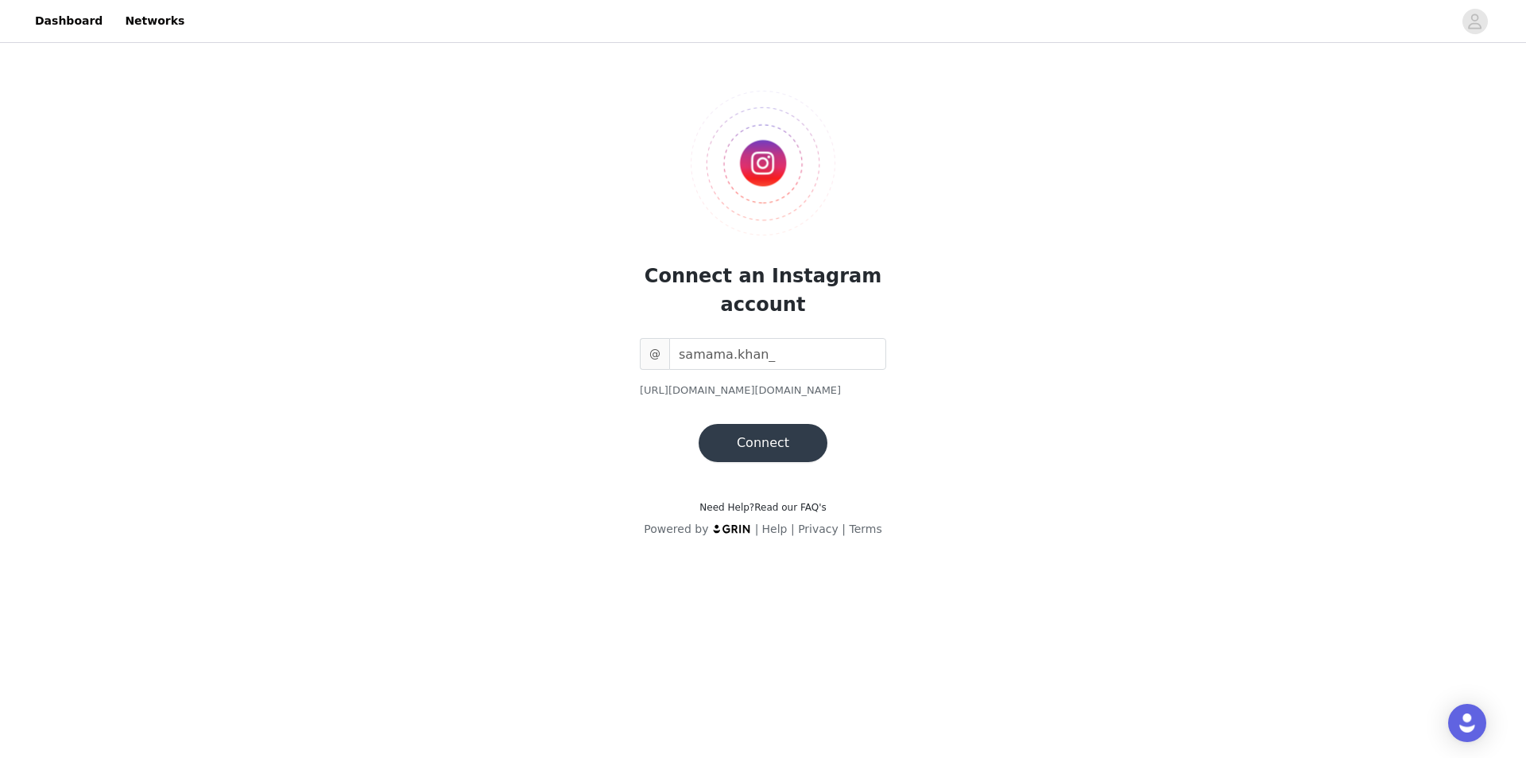
click at [735, 442] on button "Connect" at bounding box center [763, 443] width 129 height 38
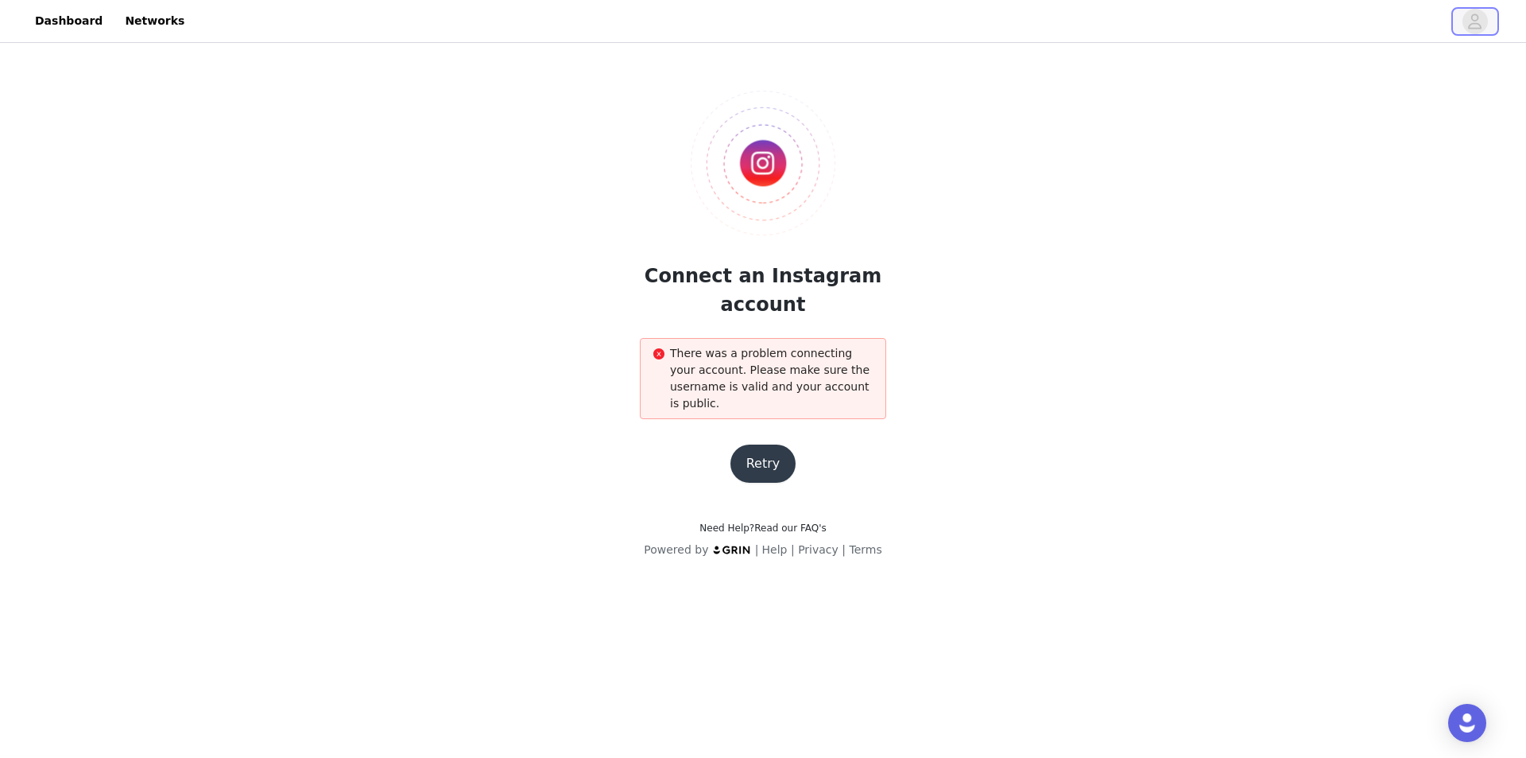
click at [1476, 17] on icon "avatar" at bounding box center [1475, 21] width 15 height 25
